Goal: Information Seeking & Learning: Get advice/opinions

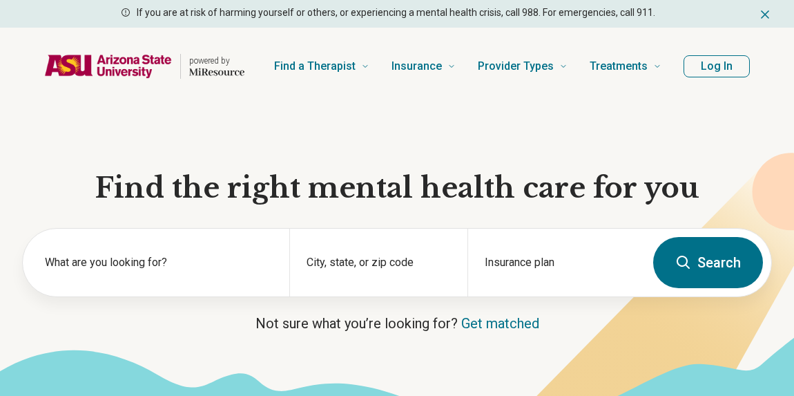
scroll to position [11, 0]
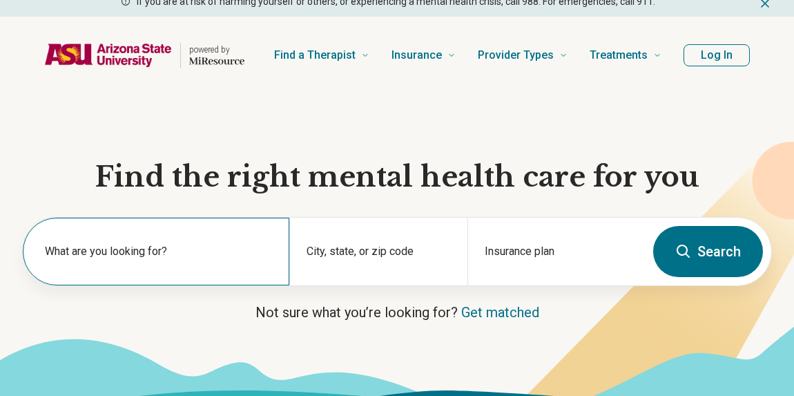
click at [155, 255] on label "What are you looking for?" at bounding box center [159, 251] width 228 height 17
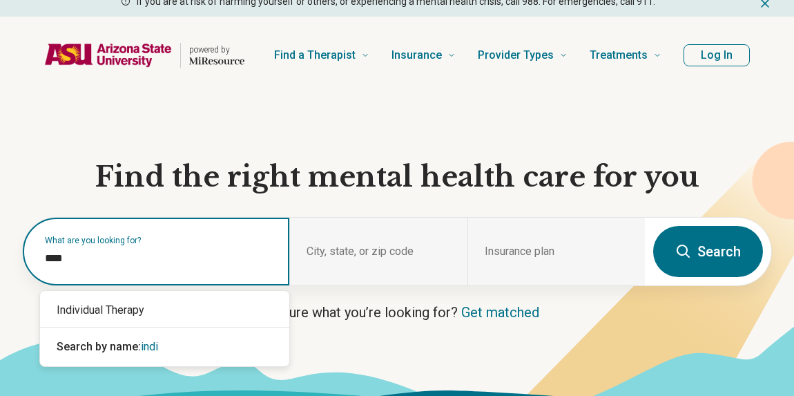
type input "*****"
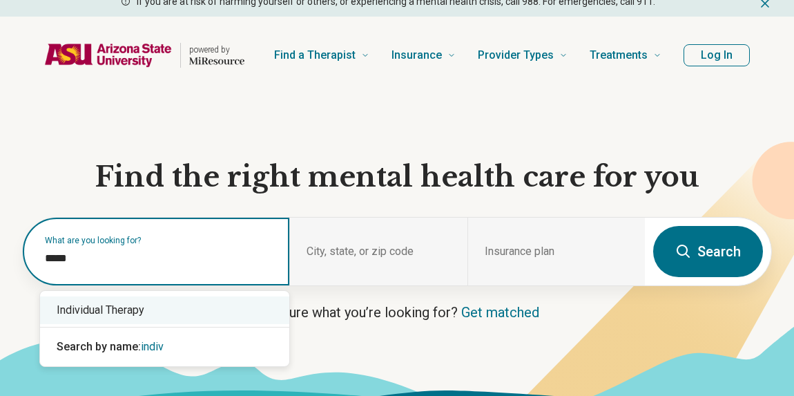
click at [166, 314] on div "Individual Therapy" at bounding box center [164, 310] width 249 height 28
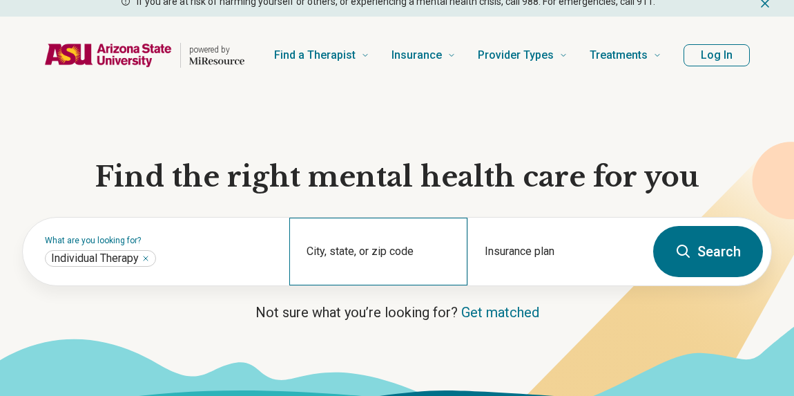
click at [335, 251] on div "City, state, or zip code" at bounding box center [378, 252] width 178 height 68
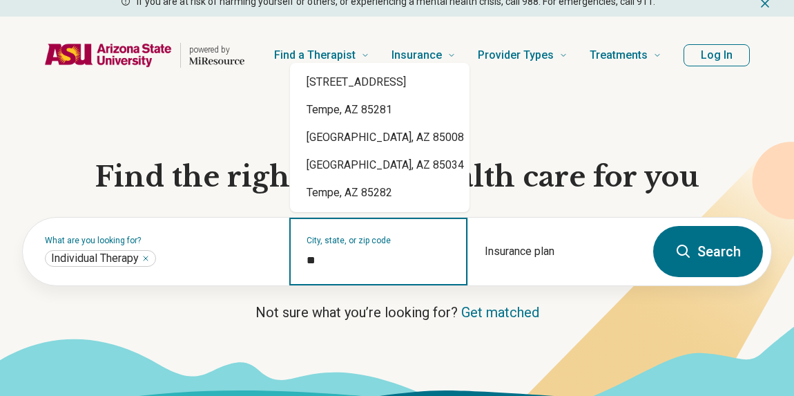
type input "**"
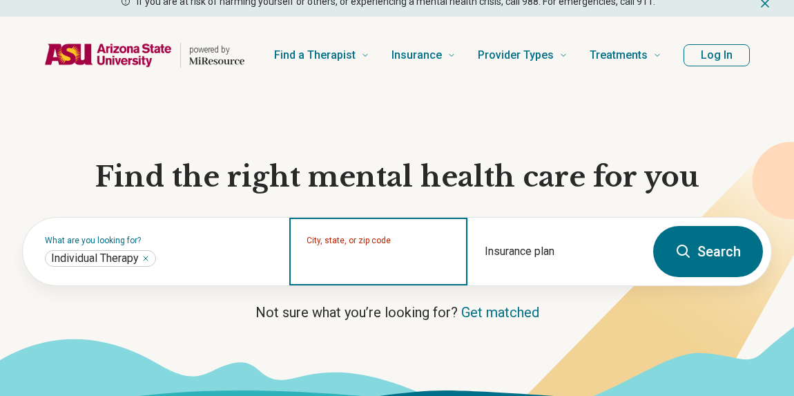
click at [386, 258] on input "City, state, or zip code" at bounding box center [379, 260] width 144 height 17
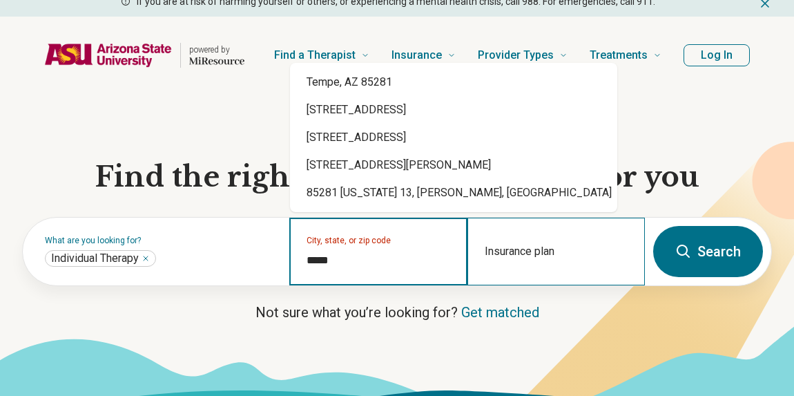
type input "*****"
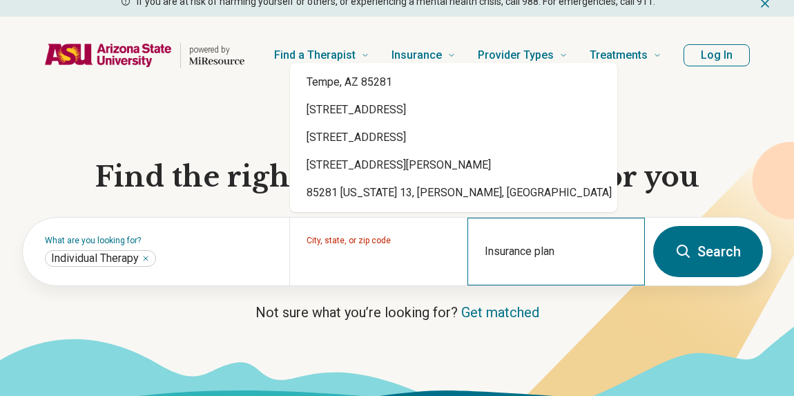
click at [539, 245] on div "Insurance plan" at bounding box center [557, 252] width 178 height 68
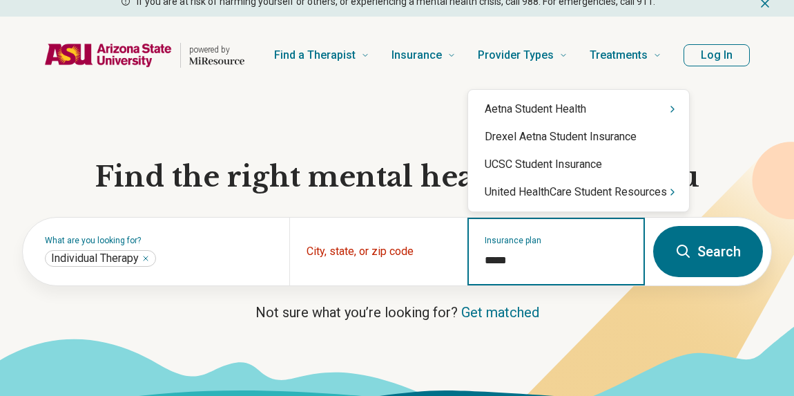
type input "******"
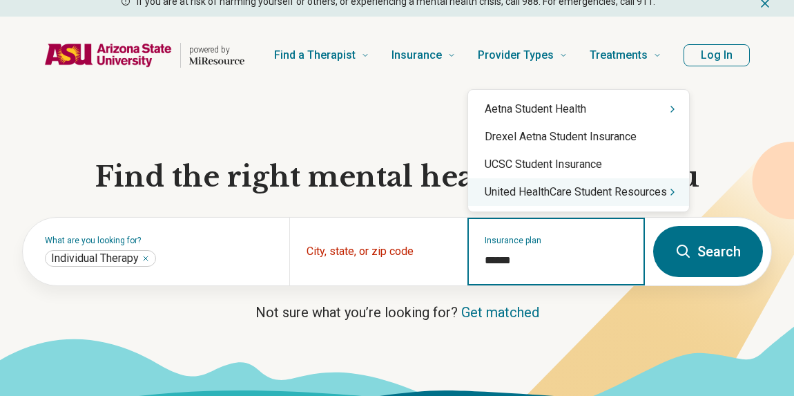
click at [578, 194] on div "United HealthCare Student Resources" at bounding box center [578, 192] width 221 height 28
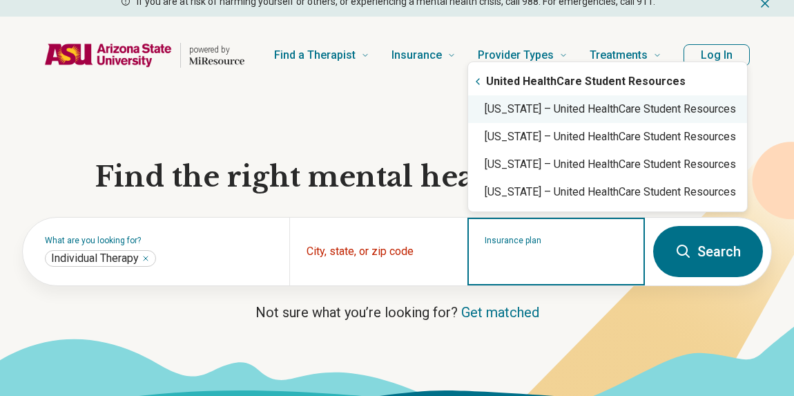
click at [574, 112] on div "[US_STATE] – United HealthCare Student Resources" at bounding box center [607, 109] width 279 height 28
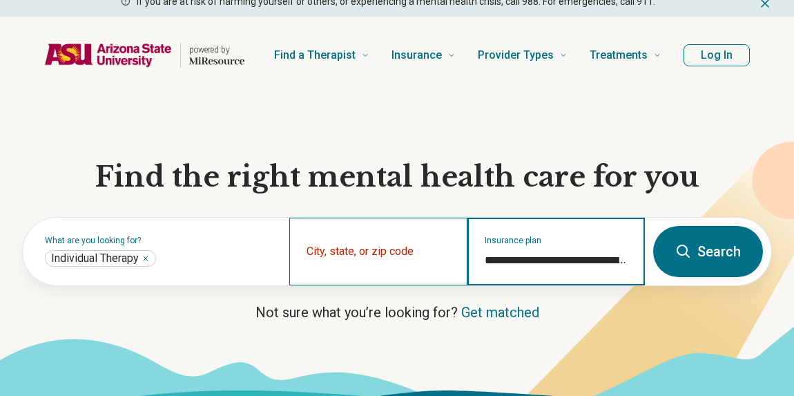
type input "**********"
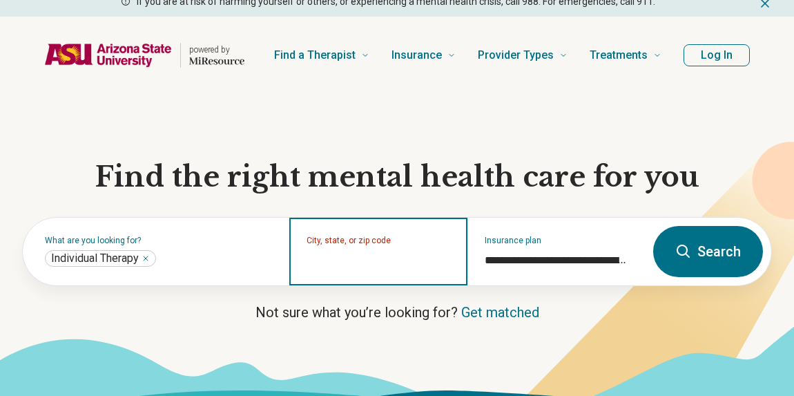
click at [414, 260] on input "City, state, or zip code" at bounding box center [379, 260] width 144 height 17
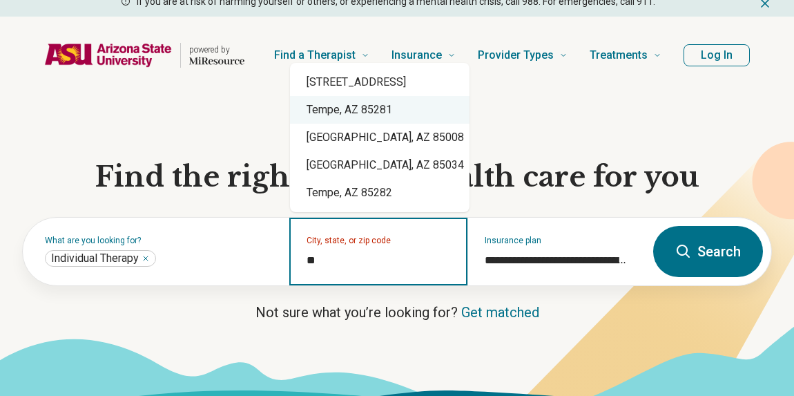
click at [403, 117] on div "Tempe, AZ 85281" at bounding box center [380, 110] width 180 height 28
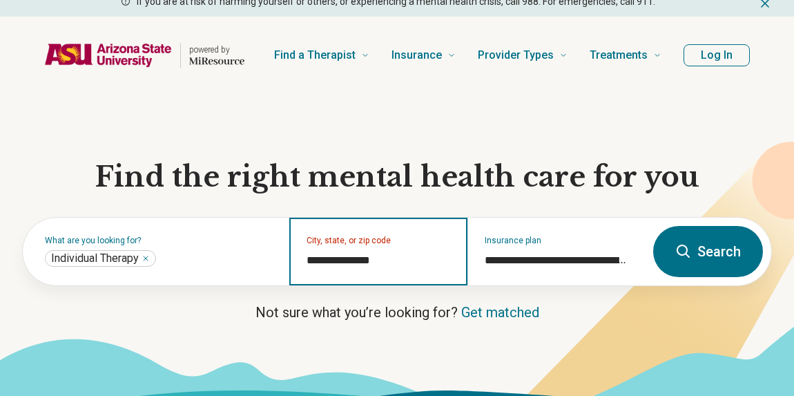
type input "**********"
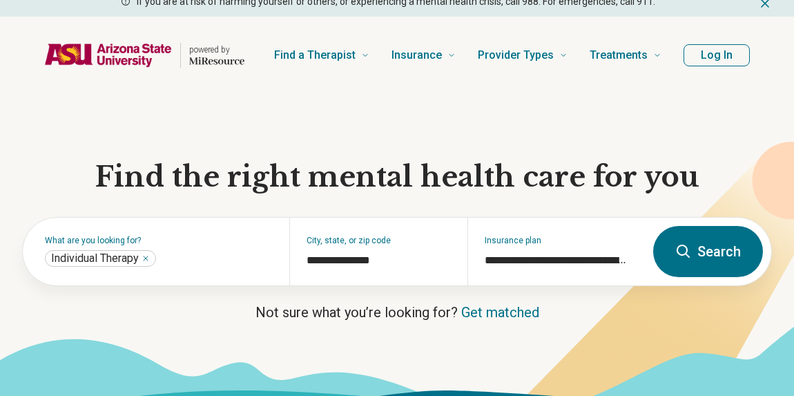
click at [716, 256] on button "Search" at bounding box center [708, 251] width 110 height 51
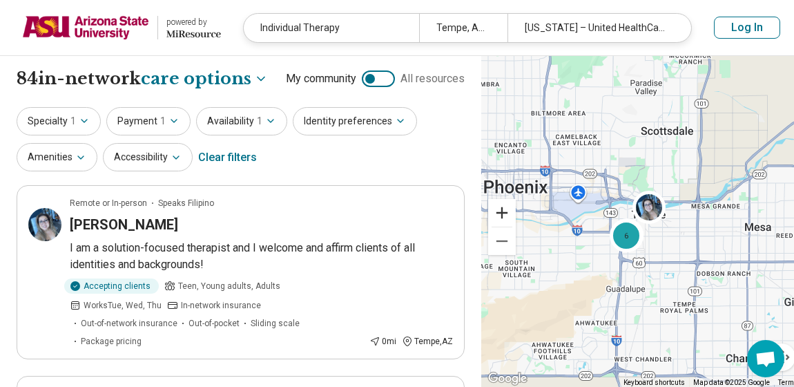
click at [511, 212] on button "Zoom in" at bounding box center [502, 213] width 28 height 28
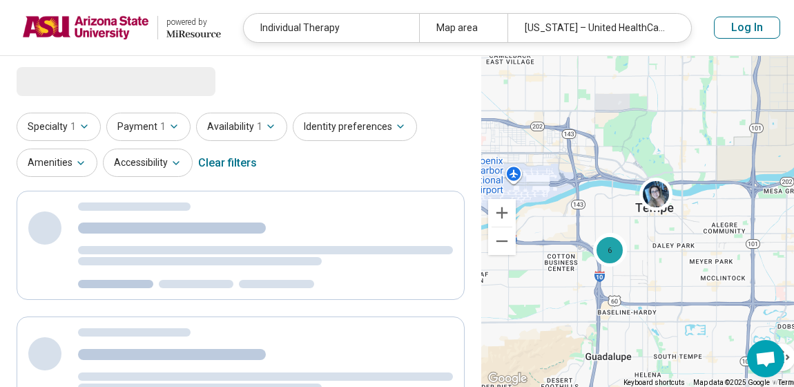
click at [511, 212] on button "Zoom in" at bounding box center [502, 213] width 28 height 28
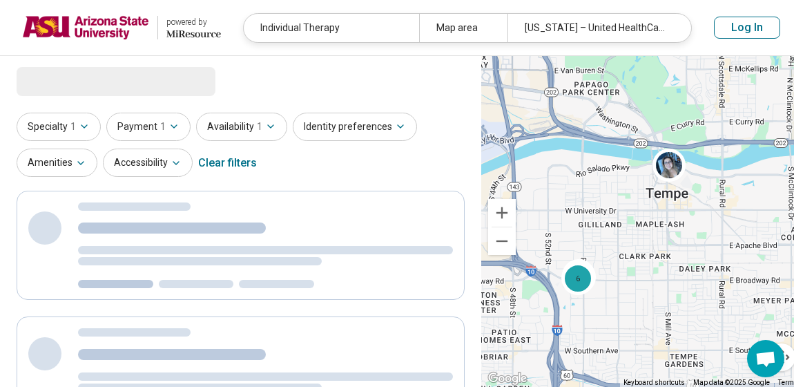
select select "***"
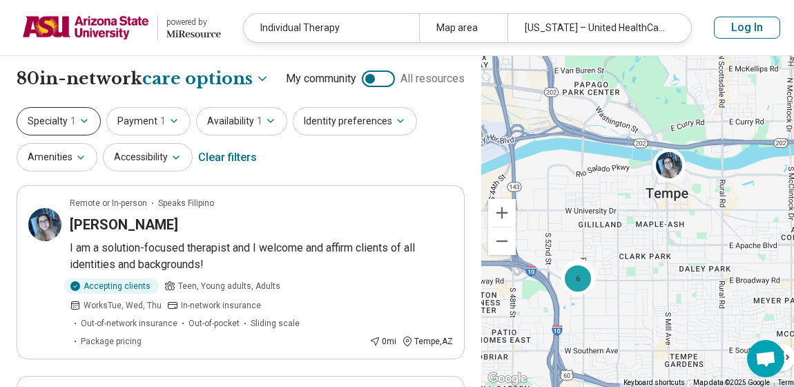
click at [75, 128] on button "Specialty 1" at bounding box center [59, 121] width 84 height 28
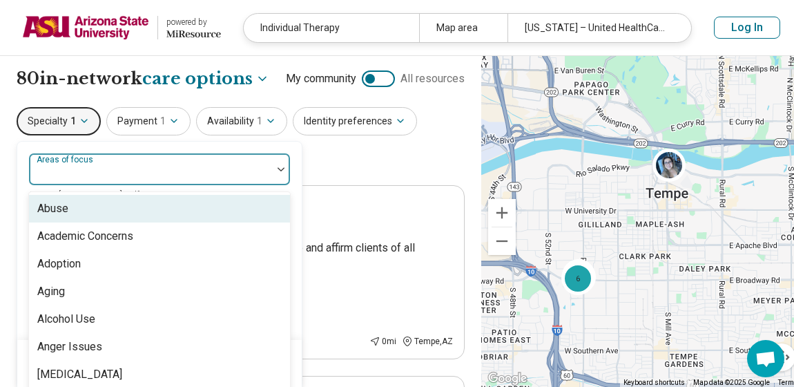
click at [144, 169] on div at bounding box center [151, 174] width 232 height 19
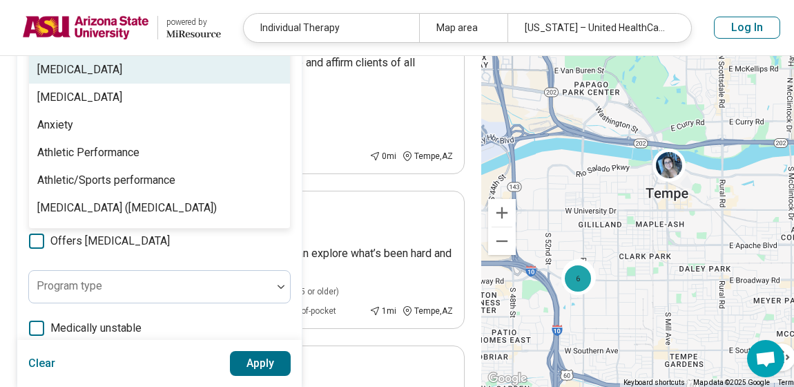
scroll to position [119, 0]
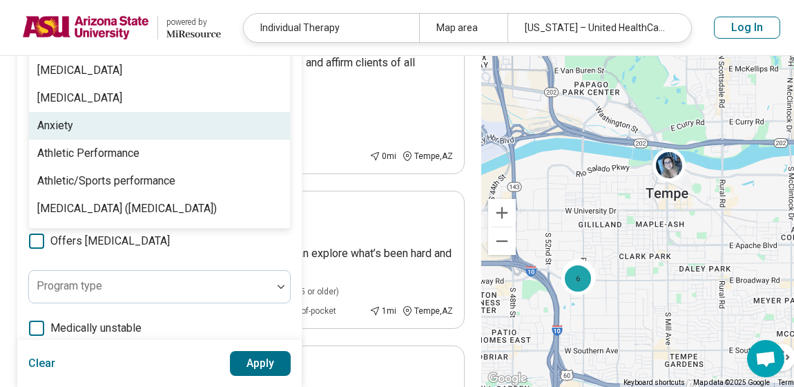
click at [146, 121] on div "Anxiety" at bounding box center [159, 126] width 261 height 28
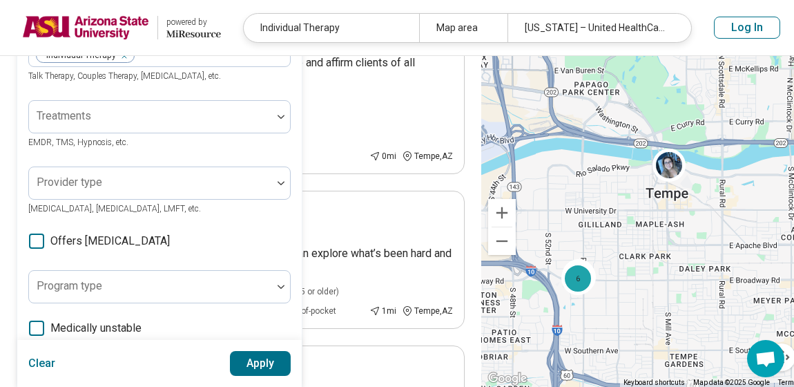
click at [267, 356] on button "Apply" at bounding box center [260, 363] width 61 height 25
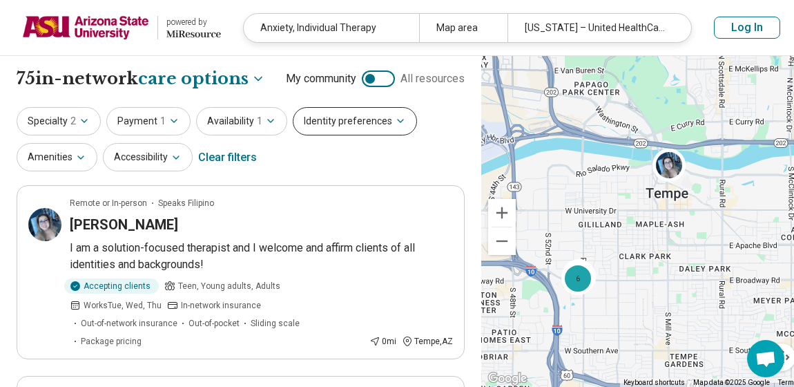
click at [323, 115] on button "Identity preferences" at bounding box center [355, 121] width 124 height 28
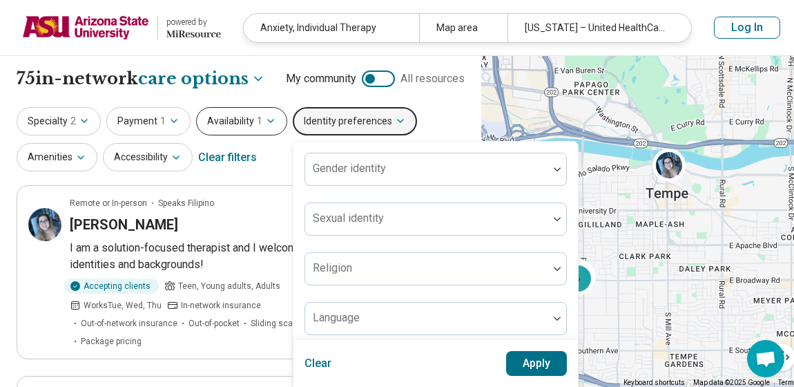
click at [250, 118] on button "Availability 1" at bounding box center [241, 121] width 91 height 28
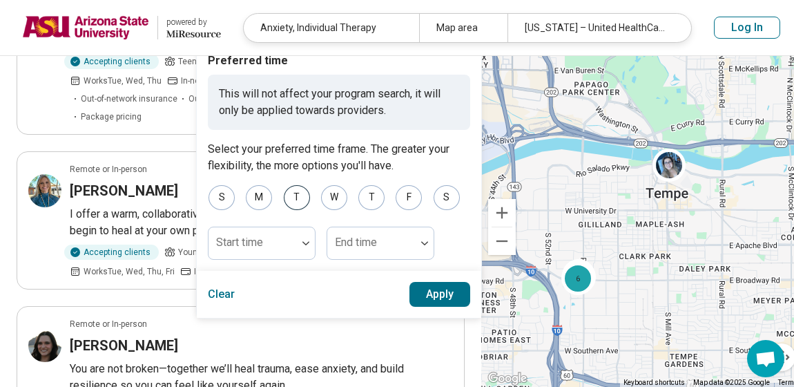
scroll to position [226, 0]
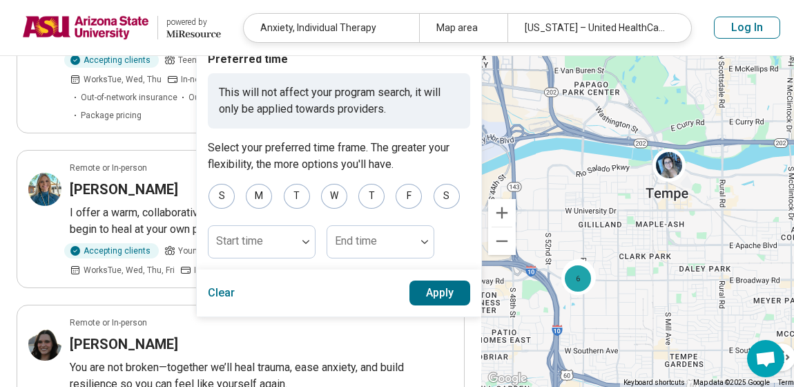
click at [427, 291] on button "Apply" at bounding box center [440, 292] width 61 height 25
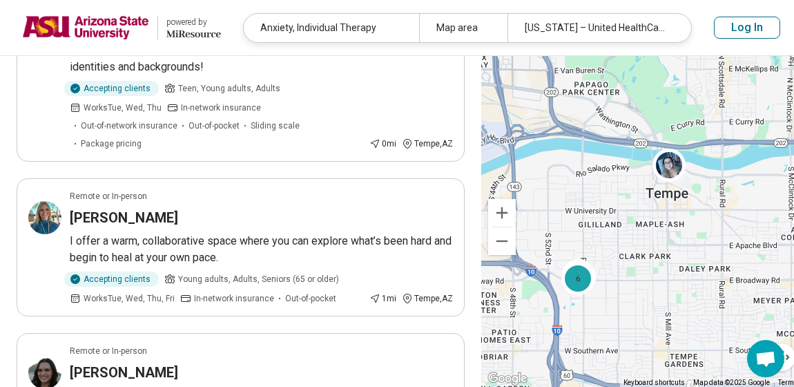
scroll to position [0, 0]
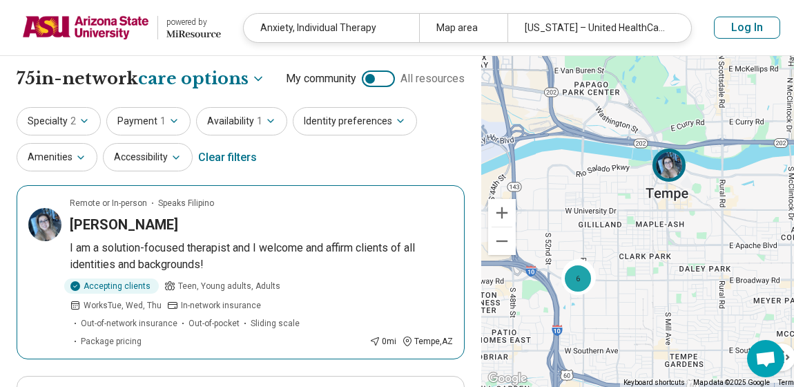
click at [131, 247] on p "I am a solution-focused therapist and I welcome and affirm clients of all ident…" at bounding box center [261, 256] width 383 height 33
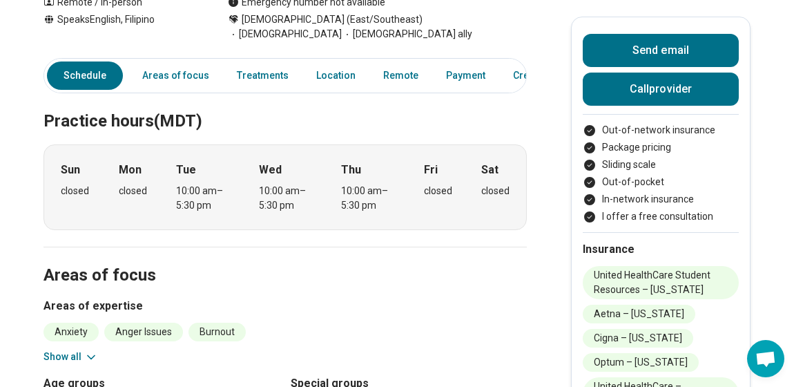
scroll to position [275, 0]
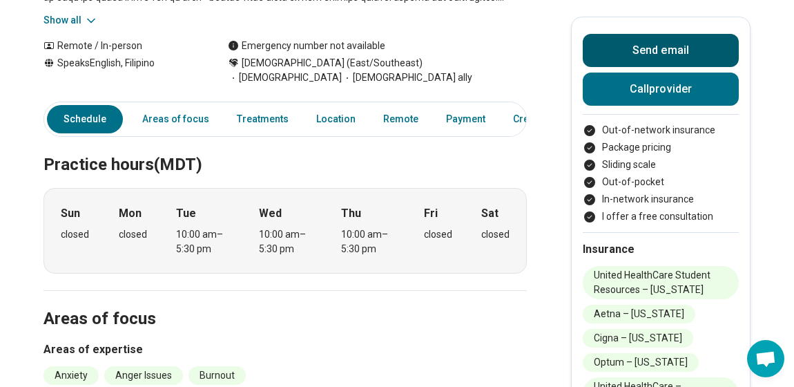
click at [649, 46] on button "Send email" at bounding box center [661, 50] width 156 height 33
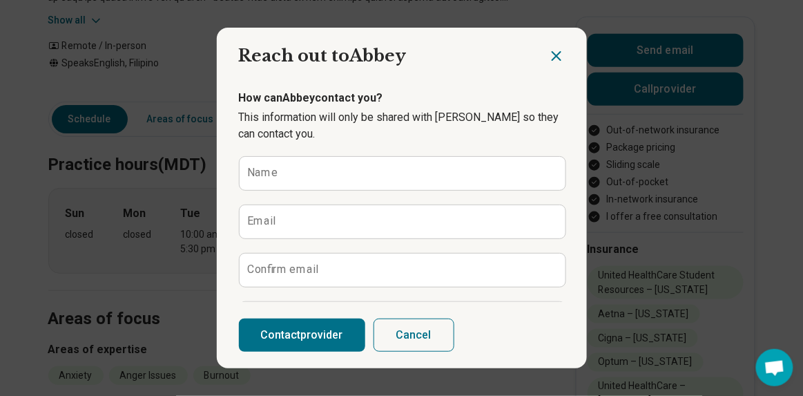
click at [553, 52] on icon "Close dialog" at bounding box center [556, 56] width 17 height 17
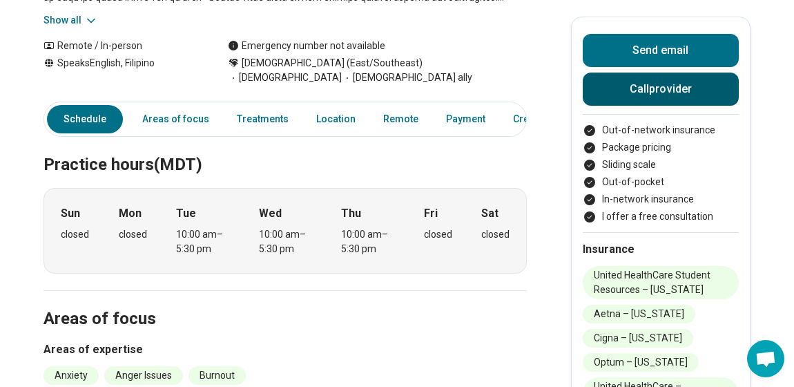
click at [662, 79] on button "Call provider" at bounding box center [661, 89] width 156 height 33
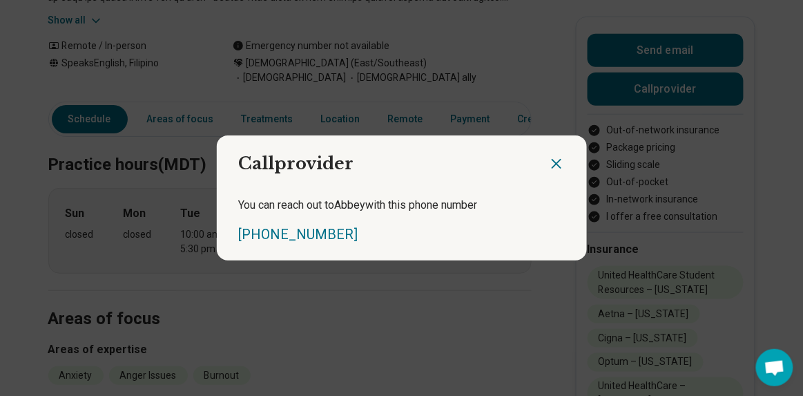
click at [548, 162] on icon "Close dialog" at bounding box center [556, 163] width 17 height 17
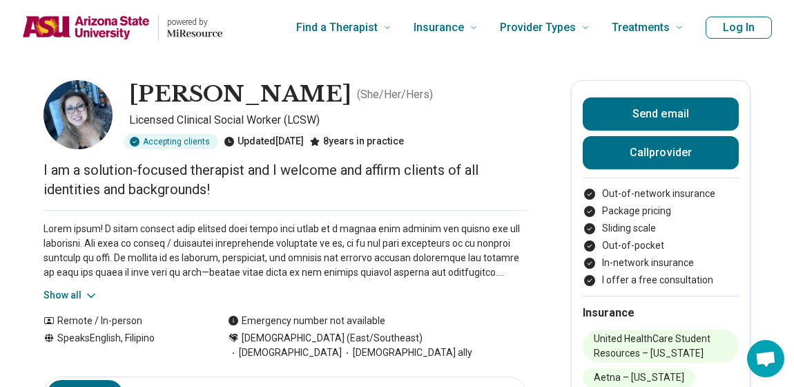
scroll to position [0, 0]
click at [116, 226] on p at bounding box center [285, 251] width 483 height 58
